Goal: Navigation & Orientation: Find specific page/section

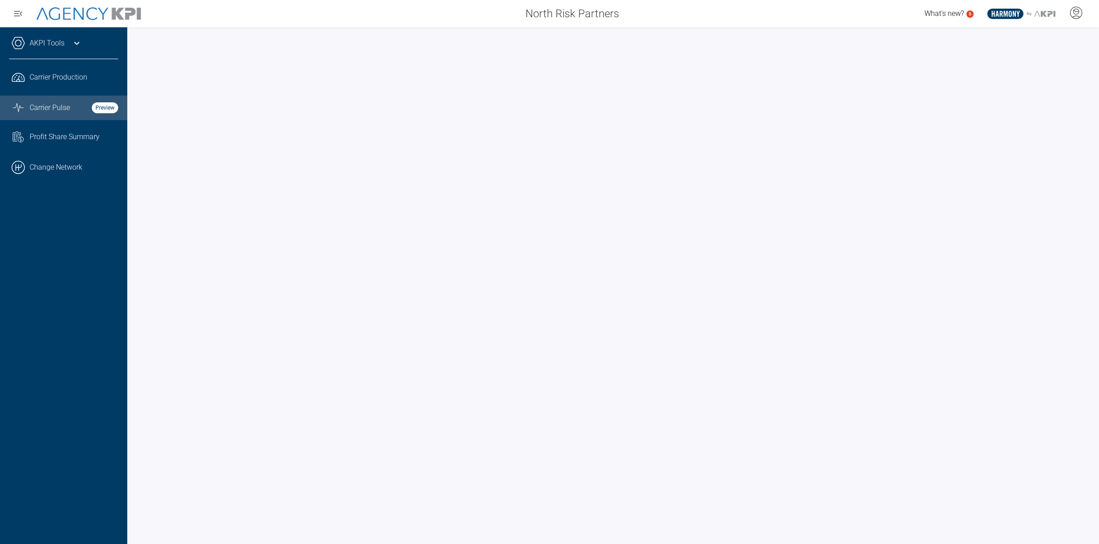
click at [110, 285] on div "AKPI Tools Core Production Data Upload Agency Code Mapping Carrier Data Health …" at bounding box center [63, 285] width 127 height 517
click at [100, 344] on div "AKPI Tools Core Production Data Upload Agency Code Mapping Carrier Data Health …" at bounding box center [63, 285] width 127 height 517
